Goal: Task Accomplishment & Management: Complete application form

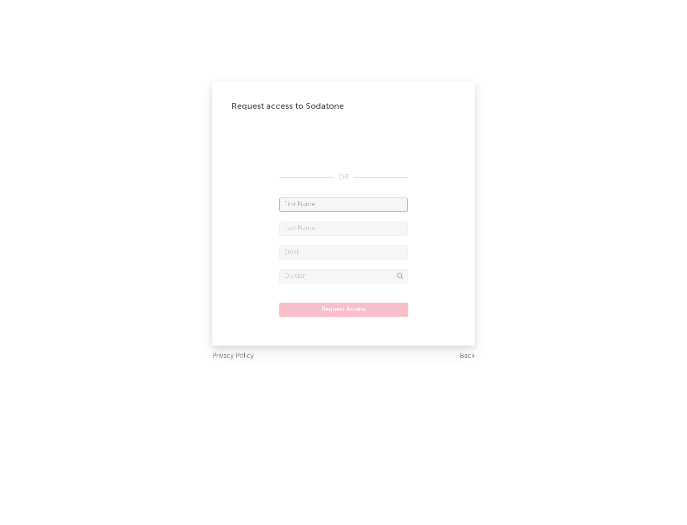
click at [343, 204] on input "text" at bounding box center [343, 204] width 129 height 14
type input "[PERSON_NAME]"
click at [343, 228] on input "text" at bounding box center [343, 228] width 129 height 14
type input "[PERSON_NAME]"
click at [343, 252] on input "text" at bounding box center [343, 252] width 129 height 14
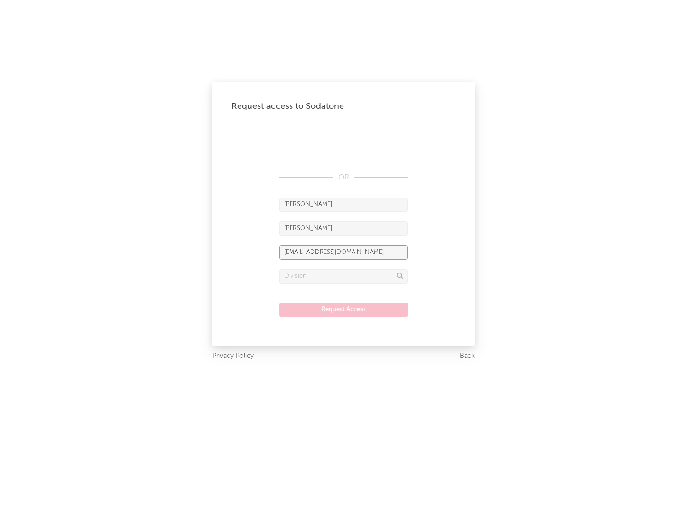
type input "[EMAIL_ADDRESS][DOMAIN_NAME]"
click at [343, 276] on input "text" at bounding box center [343, 276] width 129 height 14
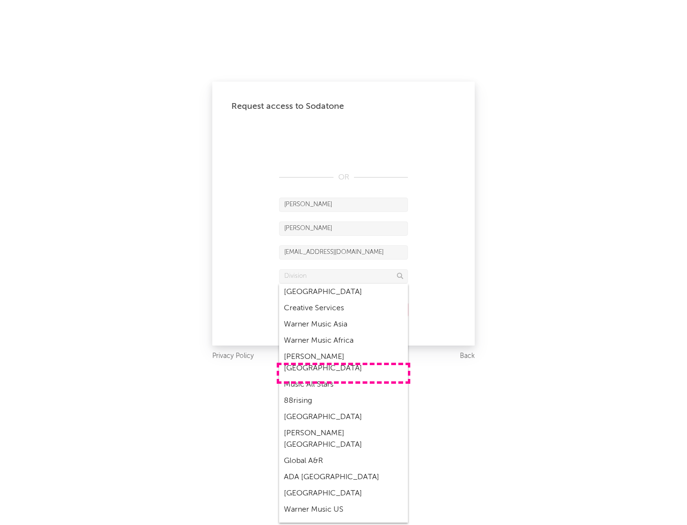
click at [343, 376] on div "Music All Stars" at bounding box center [343, 384] width 129 height 16
type input "Music All Stars"
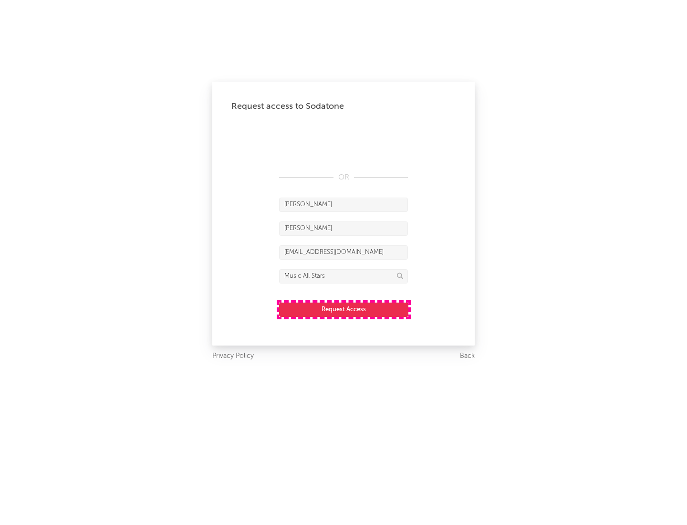
click at [343, 309] on button "Request Access" at bounding box center [343, 309] width 129 height 14
